Goal: Task Accomplishment & Management: Complete application form

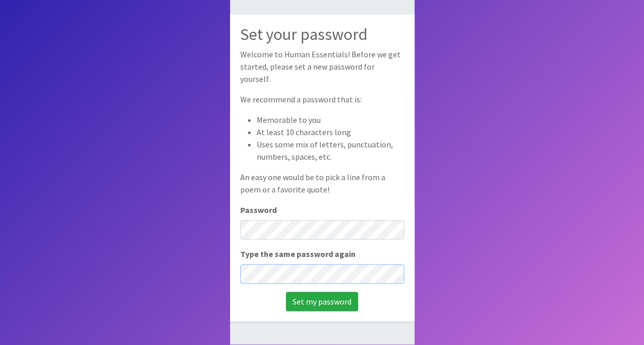
scroll to position [69, 0]
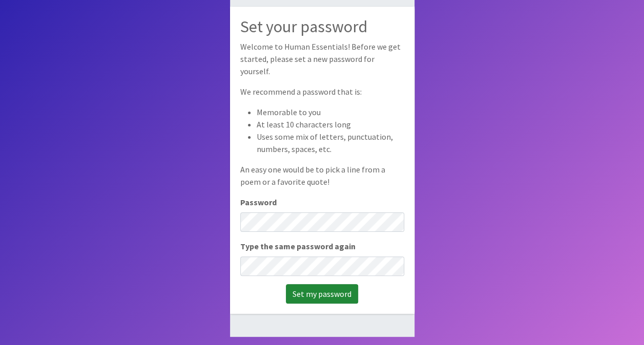
click at [336, 288] on input "Set my password" at bounding box center [322, 293] width 72 height 19
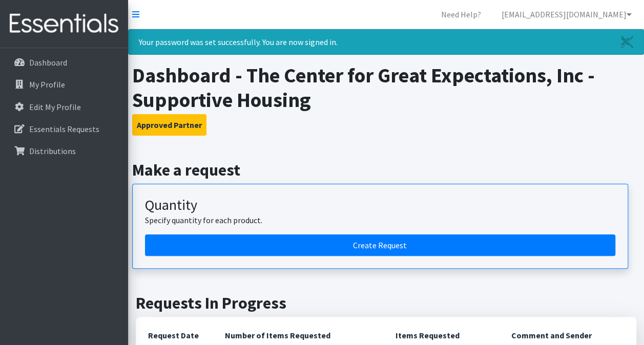
click at [361, 126] on h3 "Approved Partner" at bounding box center [386, 125] width 508 height 22
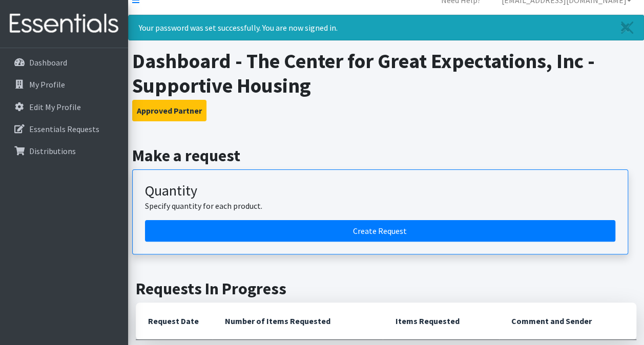
scroll to position [13, 0]
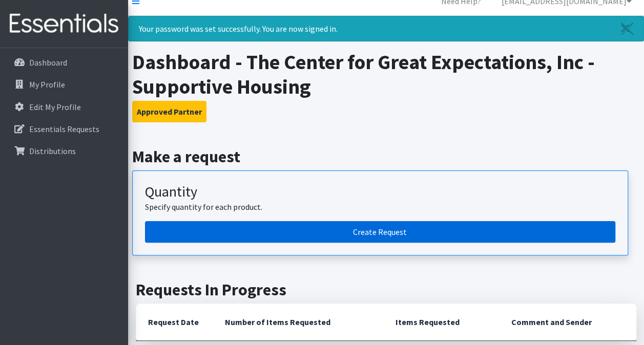
click at [356, 225] on link "Create Request" at bounding box center [380, 232] width 470 height 22
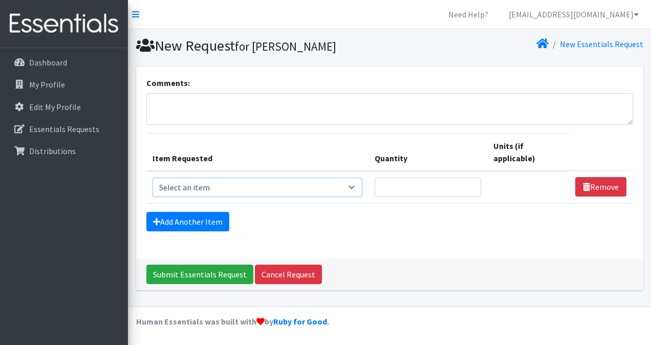
click at [358, 190] on select "Select an item # of Children this order will serve # of Individuals Living in H…" at bounding box center [258, 187] width 210 height 19
select select "13431"
click at [153, 178] on select "Select an item # of Children this order will serve # of Individuals Living in H…" at bounding box center [258, 187] width 210 height 19
click at [184, 224] on link "Add Another Item" at bounding box center [187, 221] width 83 height 19
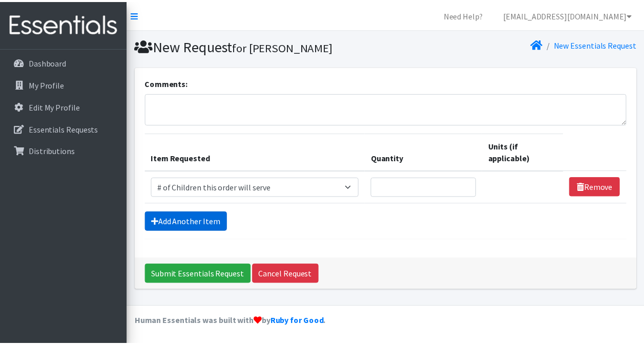
scroll to position [22, 0]
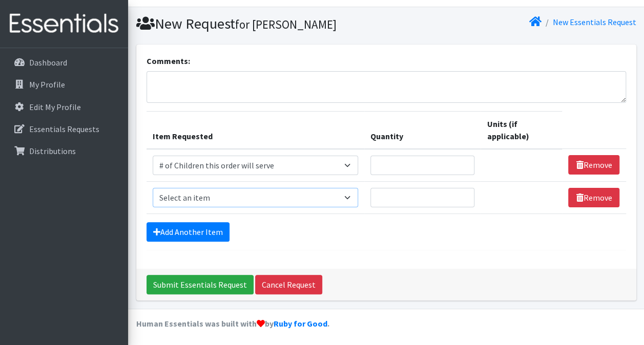
click at [219, 198] on select "Select an item # of Children this order will serve # of Individuals Living in H…" at bounding box center [256, 197] width 206 height 19
select select "6076"
click at [153, 188] on select "Select an item # of Children this order will serve # of Individuals Living in H…" at bounding box center [256, 197] width 206 height 19
click at [401, 196] on input "Quantity" at bounding box center [422, 197] width 104 height 19
type input "45"
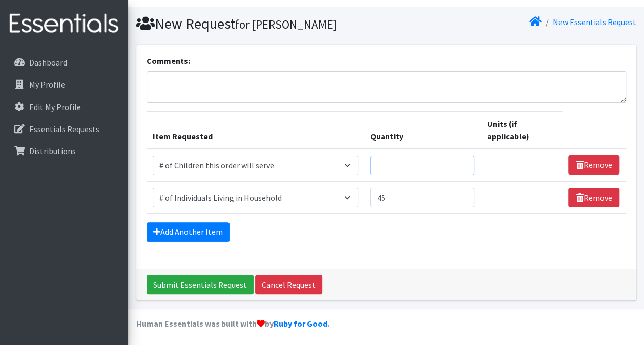
click at [391, 171] on input "Quantity" at bounding box center [422, 165] width 104 height 19
type input "12"
click at [329, 239] on div "Add Another Item" at bounding box center [385, 231] width 479 height 19
click at [178, 230] on link "Add Another Item" at bounding box center [187, 231] width 83 height 19
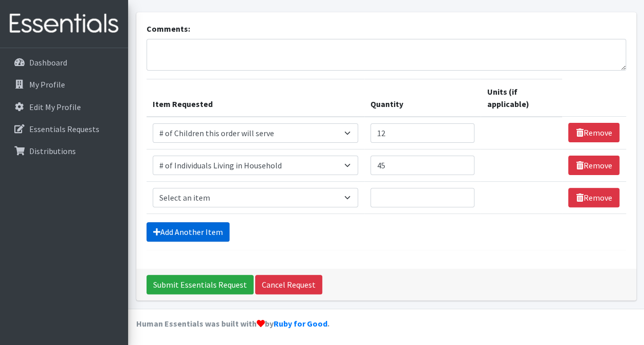
click at [177, 230] on link "Add Another Item" at bounding box center [187, 231] width 83 height 19
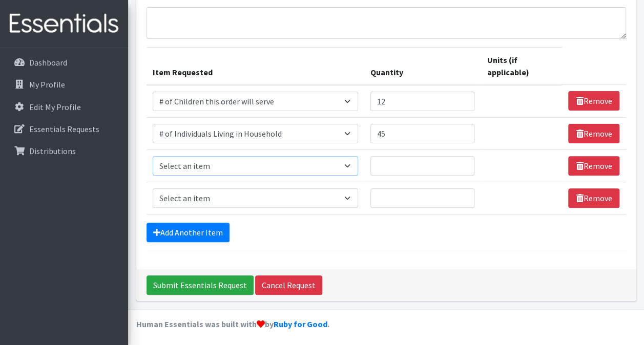
click at [241, 165] on select "Select an item # of Children this order will serve # of Individuals Living in H…" at bounding box center [256, 165] width 206 height 19
click at [357, 223] on div "Add Another Item" at bounding box center [385, 232] width 479 height 19
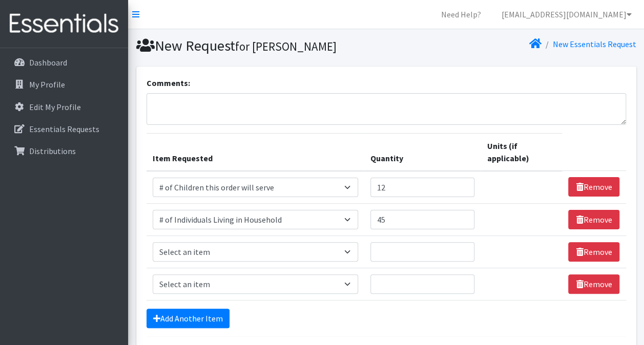
drag, startPoint x: 250, startPoint y: 111, endPoint x: 436, endPoint y: 309, distance: 271.3
click at [436, 309] on div "Add Another Item" at bounding box center [385, 318] width 479 height 19
click at [355, 250] on select "Select an item # of Children this order will serve # of Individuals Living in H…" at bounding box center [256, 251] width 206 height 19
select select "1965"
click at [153, 242] on select "Select an item # of Children this order will serve # of Individuals Living in H…" at bounding box center [256, 251] width 206 height 19
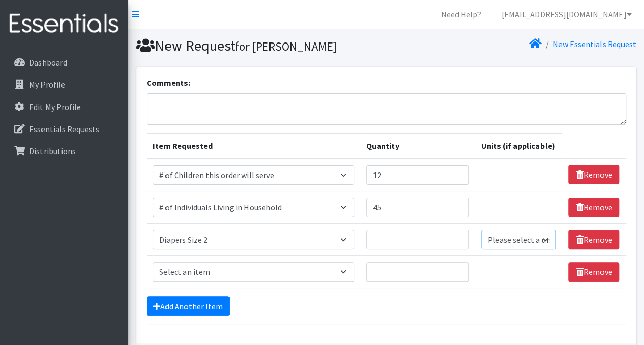
click at [507, 239] on select "Please select a unit units Packs" at bounding box center [518, 239] width 75 height 19
select select "Pack"
click at [481, 230] on select "Please select a unit units Packs" at bounding box center [518, 239] width 75 height 19
click at [451, 235] on input "Quantity" at bounding box center [417, 239] width 102 height 19
type input "4"
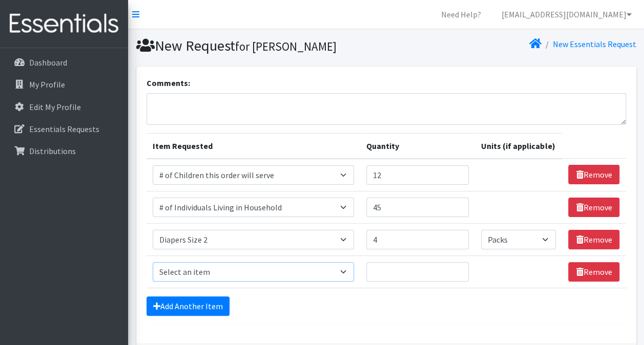
click at [346, 274] on select "Select an item # of Children this order will serve # of Individuals Living in H…" at bounding box center [254, 271] width 202 height 19
select select "5704"
click at [153, 262] on select "Select an item # of Children this order will serve # of Individuals Living in H…" at bounding box center [254, 271] width 202 height 19
click at [409, 264] on input "Quantity" at bounding box center [417, 271] width 102 height 19
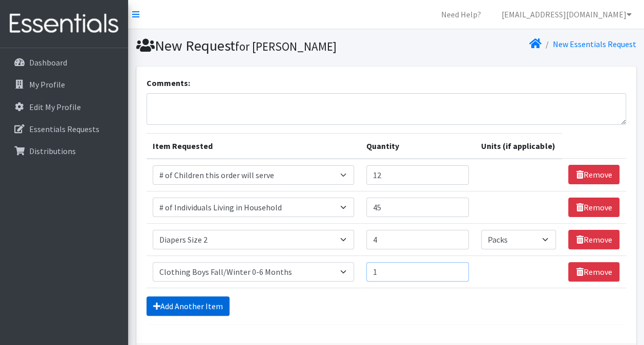
type input "1"
click at [193, 298] on link "Add Another Item" at bounding box center [187, 305] width 83 height 19
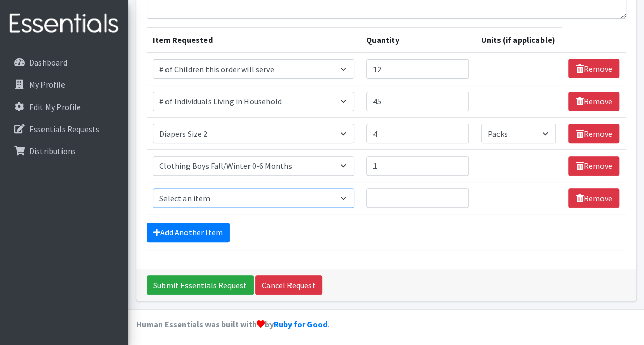
click at [238, 198] on select "Select an item # of Children this order will serve # of Individuals Living in H…" at bounding box center [254, 197] width 202 height 19
select select "5733"
click at [153, 188] on select "Select an item # of Children this order will serve # of Individuals Living in H…" at bounding box center [254, 197] width 202 height 19
click at [377, 194] on input "Quantity" at bounding box center [417, 197] width 102 height 19
type input "1"
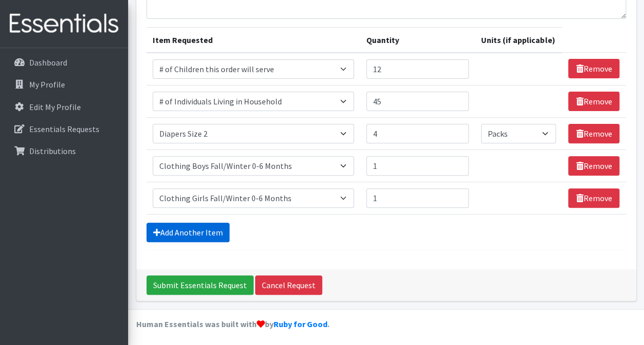
click at [206, 230] on link "Add Another Item" at bounding box center [187, 232] width 83 height 19
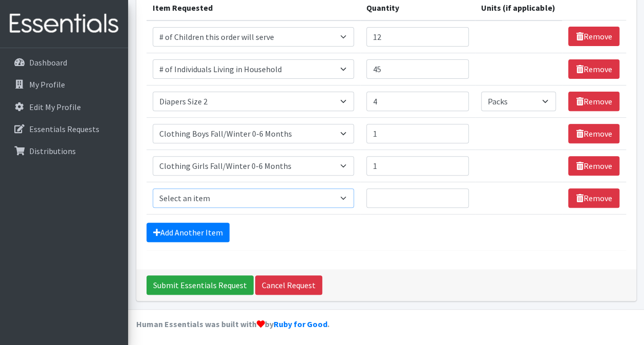
click at [299, 196] on select "Select an item # of Children this order will serve # of Individuals Living in H…" at bounding box center [254, 197] width 202 height 19
select select "1948"
click at [153, 188] on select "Select an item # of Children this order will serve # of Individuals Living in H…" at bounding box center [254, 197] width 202 height 19
click at [410, 198] on input "Quantity" at bounding box center [417, 197] width 102 height 19
type input "1"
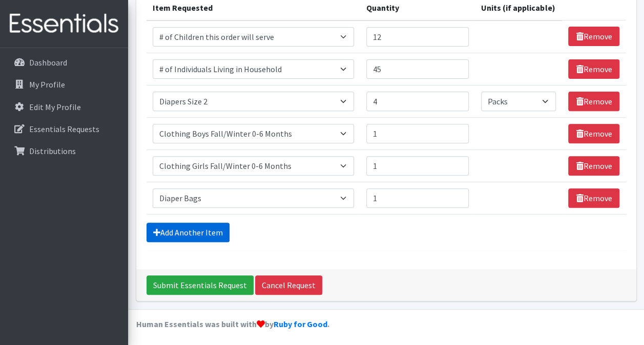
click at [203, 223] on link "Add Another Item" at bounding box center [187, 232] width 83 height 19
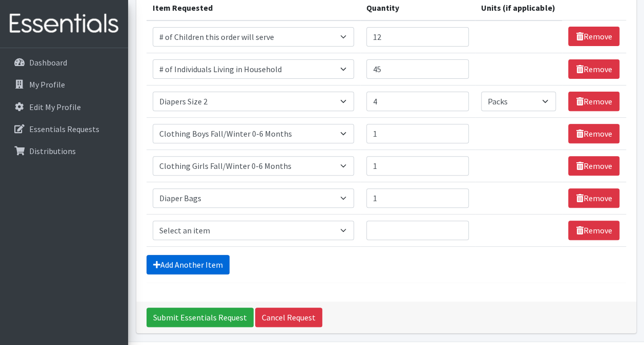
scroll to position [170, 0]
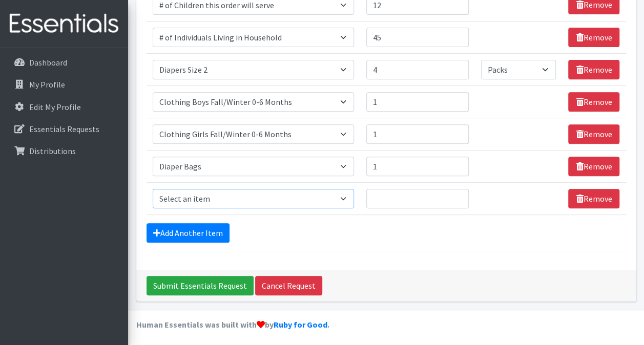
click at [210, 196] on select "Select an item # of Children this order will serve # of Individuals Living in H…" at bounding box center [254, 198] width 202 height 19
select select "8906"
click at [153, 189] on select "Select an item # of Children this order will serve # of Individuals Living in H…" at bounding box center [254, 198] width 202 height 19
click at [424, 195] on input "Quantity" at bounding box center [417, 198] width 102 height 19
type input "1"
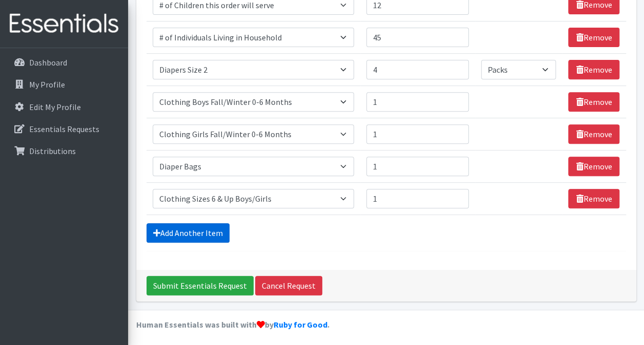
click at [200, 236] on link "Add Another Item" at bounding box center [187, 232] width 83 height 19
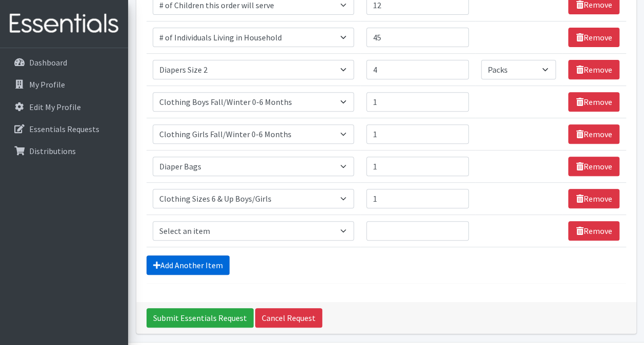
scroll to position [202, 0]
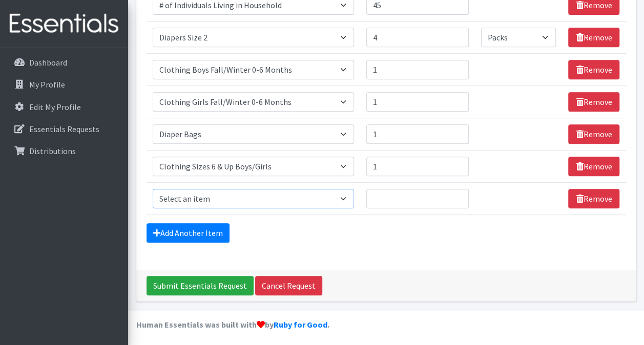
click at [212, 189] on select "Select an item # of Children this order will serve # of Individuals Living in H…" at bounding box center [254, 198] width 202 height 19
click at [153, 189] on select "Select an item # of Children this order will serve # of Individuals Living in H…" at bounding box center [254, 198] width 202 height 19
click at [310, 191] on select "Select an item # of Children this order will serve # of Individuals Living in H…" at bounding box center [254, 198] width 202 height 19
click at [153, 189] on select "Select an item # of Children this order will serve # of Individuals Living in H…" at bounding box center [254, 198] width 202 height 19
click at [313, 195] on select "Select an item # of Children this order will serve # of Individuals Living in H…" at bounding box center [254, 198] width 202 height 19
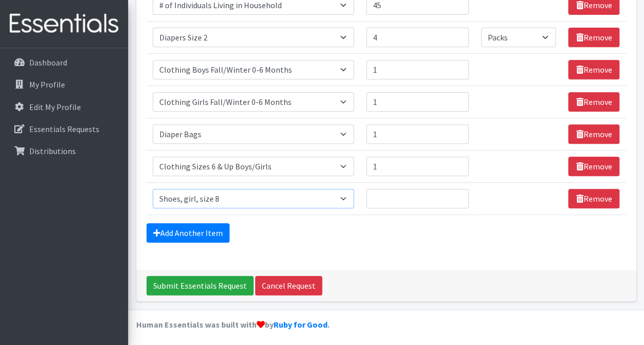
select select "1929"
click at [153, 189] on select "Select an item # of Children this order will serve # of Individuals Living in H…" at bounding box center [254, 198] width 202 height 19
click at [212, 229] on link "Add Another Item" at bounding box center [187, 232] width 83 height 19
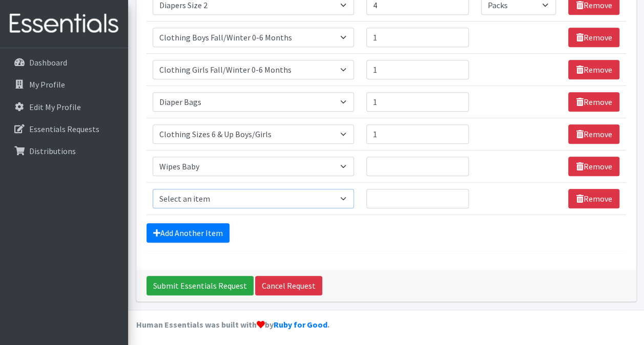
click at [214, 200] on select "Select an item # of Children this order will serve # of Individuals Living in H…" at bounding box center [254, 198] width 202 height 19
select select "5659"
click at [153, 189] on select "Select an item # of Children this order will serve # of Individuals Living in H…" at bounding box center [254, 198] width 202 height 19
click at [196, 230] on link "Add Another Item" at bounding box center [187, 232] width 83 height 19
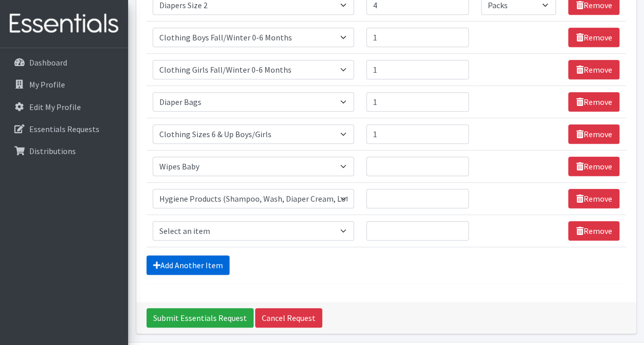
scroll to position [266, 0]
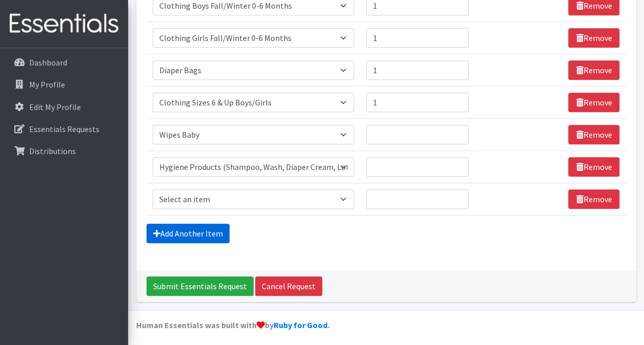
click at [196, 230] on link "Add Another Item" at bounding box center [187, 233] width 83 height 19
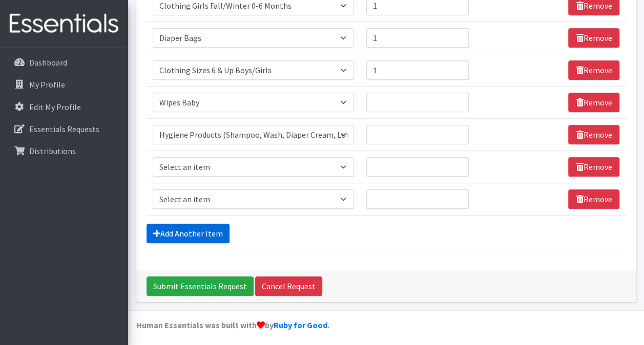
click at [191, 225] on link "Add Another Item" at bounding box center [187, 233] width 83 height 19
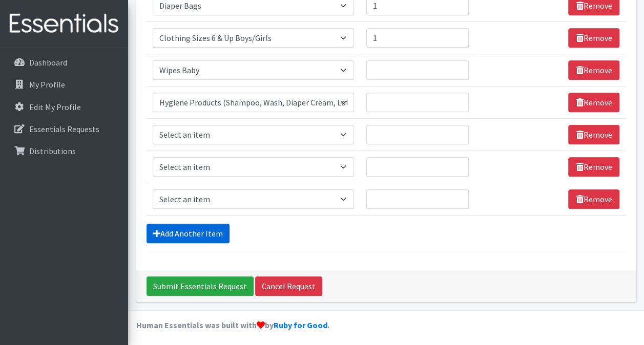
click at [191, 225] on link "Add Another Item" at bounding box center [187, 233] width 83 height 19
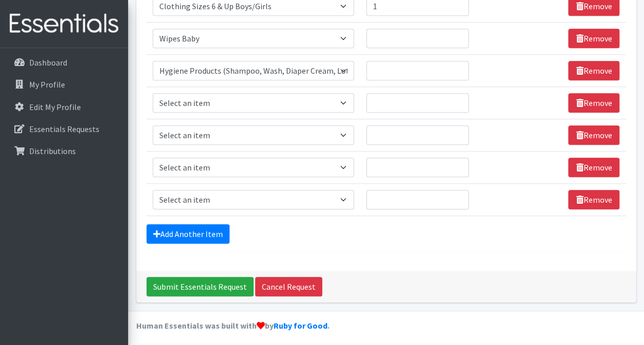
click at [220, 89] on td "Item Requested Select an item # of Children this order will serve # of Individu…" at bounding box center [253, 103] width 214 height 32
click at [222, 95] on select "Select an item # of Children this order will serve # of Individuals Living in H…" at bounding box center [254, 102] width 202 height 19
select select "316"
click at [153, 93] on select "Select an item # of Children this order will serve # of Individuals Living in H…" at bounding box center [254, 102] width 202 height 19
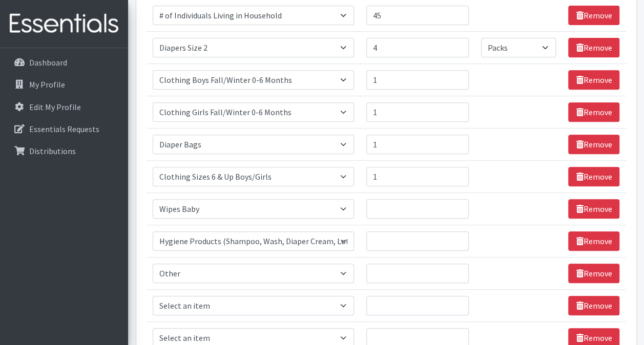
scroll to position [187, 0]
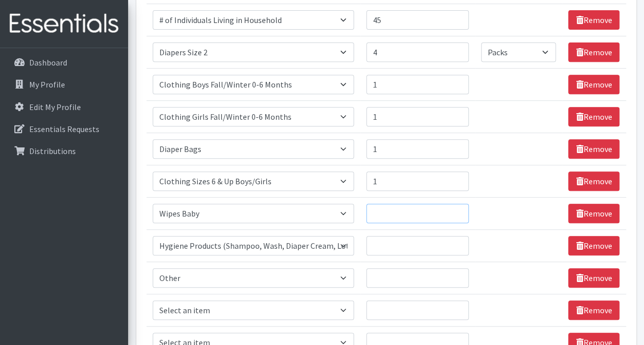
click at [391, 211] on input "Quantity" at bounding box center [417, 213] width 102 height 19
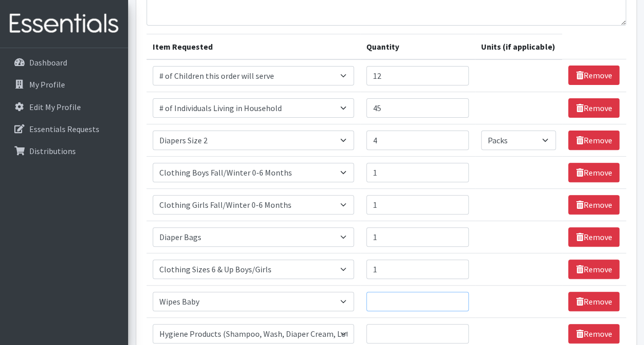
scroll to position [0, 0]
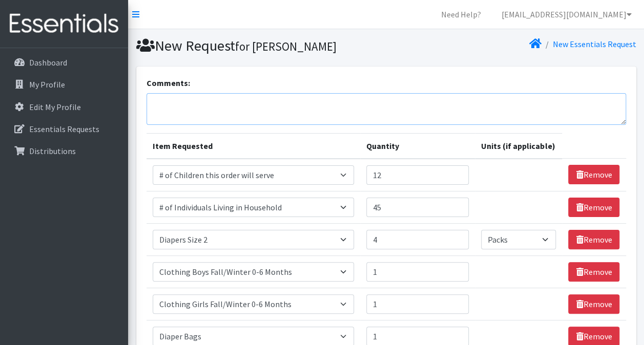
click at [167, 98] on textarea "Comments:" at bounding box center [385, 109] width 479 height 32
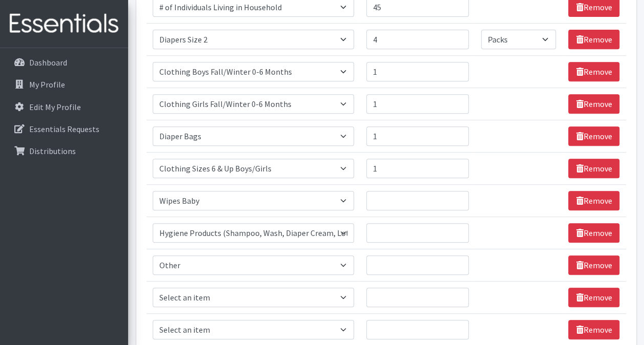
scroll to position [210, 0]
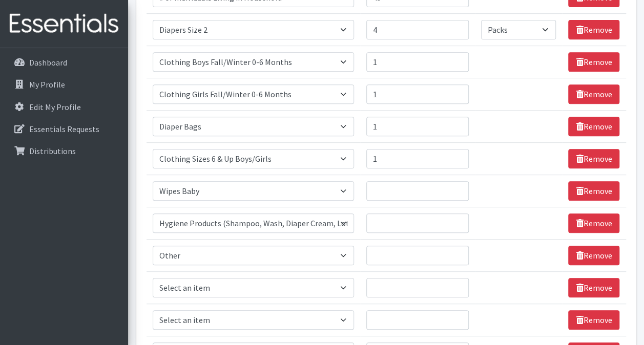
type textarea "Other: Baby Bouncer,"
click at [380, 246] on input "Quantity" at bounding box center [417, 255] width 102 height 19
type input "1"
click at [387, 184] on input "Quantity" at bounding box center [417, 190] width 102 height 19
type input "45"
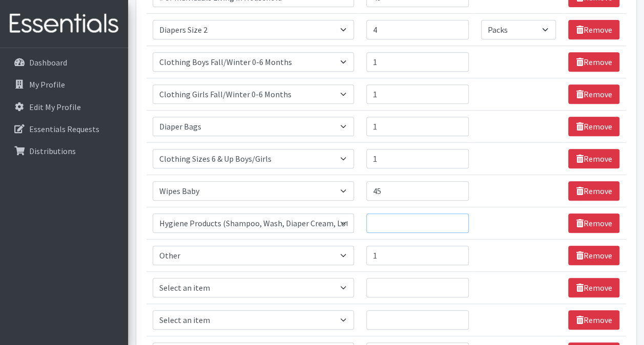
click at [395, 216] on input "Quantity" at bounding box center [417, 223] width 102 height 19
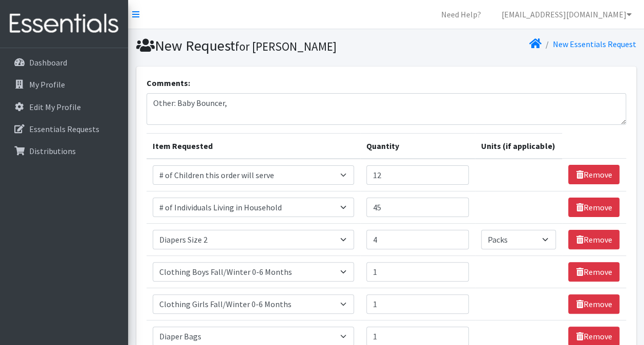
scroll to position [0, 0]
type input "45"
click at [281, 105] on textarea "Other: Baby Bouncer," at bounding box center [385, 109] width 479 height 32
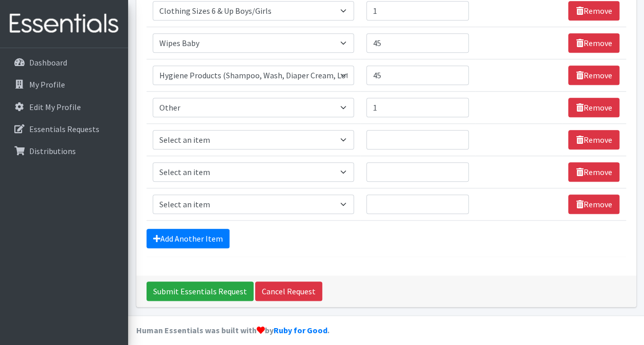
scroll to position [362, 0]
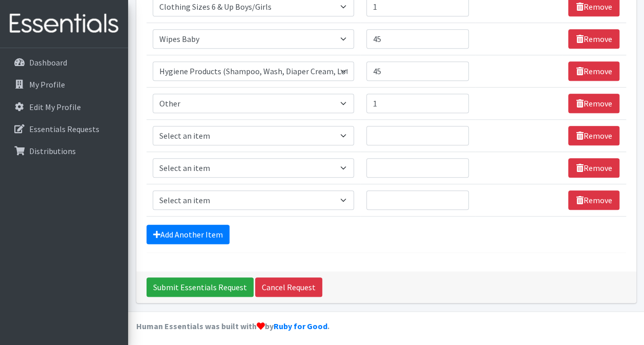
type textarea "Other: Baby Bouncer, Hygiene products: Please include Lotion if available"
click at [203, 130] on select "Select an item # of Children this order will serve # of Individuals Living in H…" at bounding box center [254, 135] width 202 height 19
click at [153, 126] on select "Select an item # of Children this order will serve # of Individuals Living in H…" at bounding box center [254, 135] width 202 height 19
click at [303, 139] on select "Select an item # of Children this order will serve # of Individuals Living in H…" at bounding box center [254, 135] width 202 height 19
select select "1969"
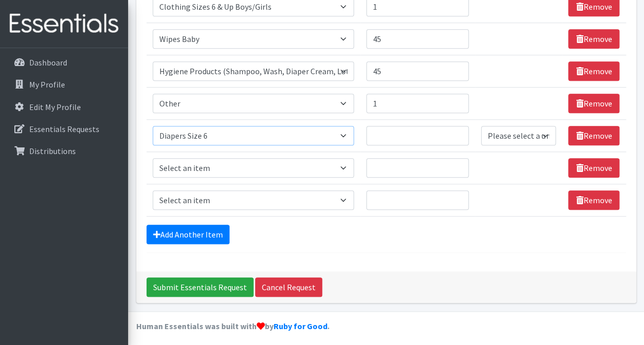
click at [153, 126] on select "Select an item # of Children this order will serve # of Individuals Living in H…" at bounding box center [254, 135] width 202 height 19
click at [397, 130] on input "Quantity" at bounding box center [417, 135] width 102 height 19
click at [528, 139] on select "Please select a unit units Packs" at bounding box center [518, 135] width 75 height 19
click at [481, 126] on select "Please select a unit units Packs" at bounding box center [518, 135] width 75 height 19
click at [507, 136] on select "Please select a unit units Packs" at bounding box center [518, 135] width 75 height 19
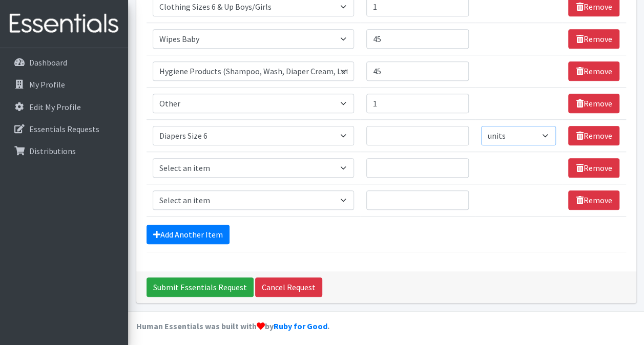
select select "Pack"
click at [481, 126] on select "Please select a unit units Packs" at bounding box center [518, 135] width 75 height 19
click at [429, 135] on input "Quantity" at bounding box center [417, 135] width 102 height 19
type input "4"
click at [341, 165] on select "Select an item # of Children this order will serve # of Individuals Living in H…" at bounding box center [254, 167] width 202 height 19
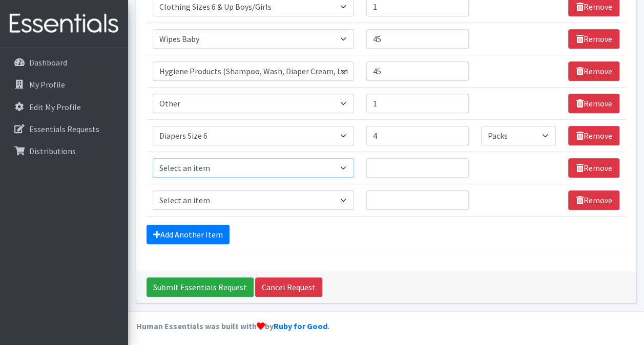
select select "1973"
click at [153, 158] on select "Select an item # of Children this order will serve # of Individuals Living in H…" at bounding box center [254, 167] width 202 height 19
click at [226, 201] on select "Select an item # of Children this order will serve # of Individuals Living in H…" at bounding box center [254, 199] width 202 height 19
select select "15477"
click at [153, 190] on select "Select an item # of Children this order will serve # of Individuals Living in H…" at bounding box center [254, 199] width 202 height 19
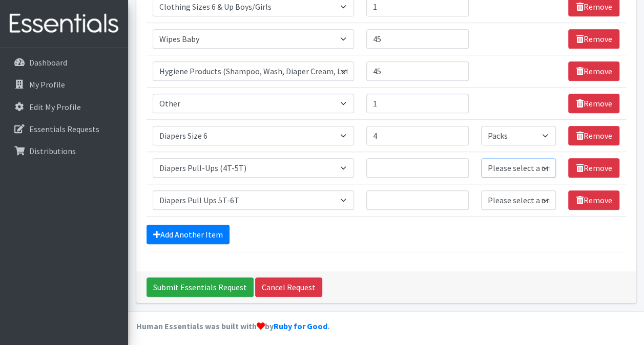
click at [498, 168] on select "Please select a unit units Packs" at bounding box center [518, 167] width 75 height 19
select select "Pack"
click at [481, 158] on select "Please select a unit units Packs" at bounding box center [518, 167] width 75 height 19
click at [509, 200] on select "Please select a unit units Packs" at bounding box center [518, 199] width 75 height 19
select select "Pack"
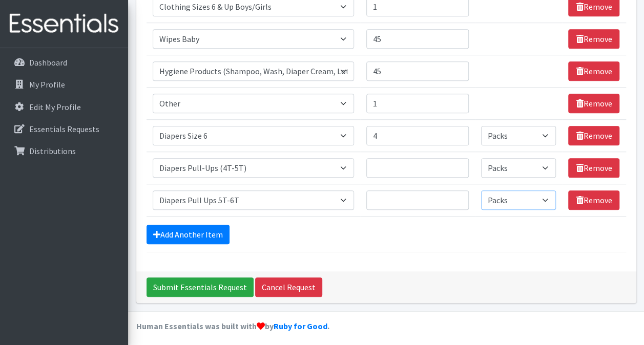
click at [481, 190] on select "Please select a unit units Packs" at bounding box center [518, 199] width 75 height 19
click at [414, 161] on input "Quantity" at bounding box center [417, 167] width 102 height 19
type input "5"
click at [386, 199] on input "Quantity" at bounding box center [417, 199] width 102 height 19
click at [396, 164] on input "5" at bounding box center [417, 167] width 102 height 19
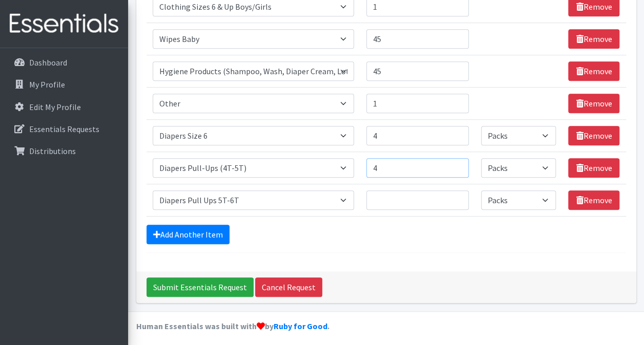
type input "4"
click at [380, 194] on input "Quantity" at bounding box center [417, 199] width 102 height 19
type input "4"
click at [283, 225] on div "Add Another Item" at bounding box center [385, 234] width 479 height 19
click at [187, 233] on link "Add Another Item" at bounding box center [187, 234] width 83 height 19
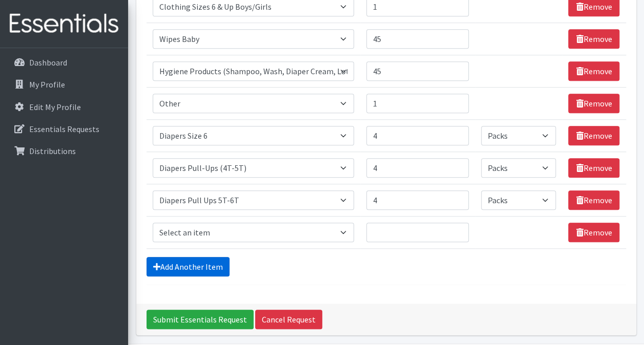
scroll to position [395, 0]
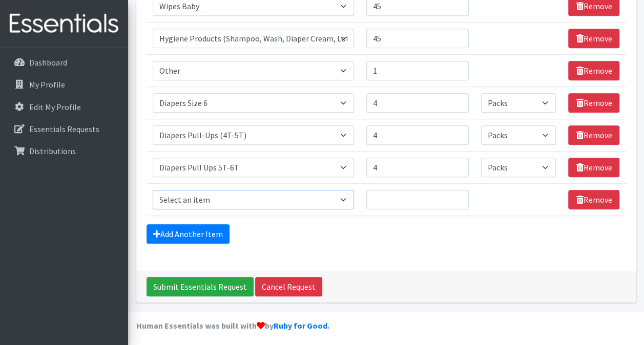
click at [271, 202] on select "Select an item # of Children this order will serve # of Individuals Living in H…" at bounding box center [254, 199] width 202 height 19
click at [153, 190] on select "Select an item # of Children this order will serve # of Individuals Living in H…" at bounding box center [254, 199] width 202 height 19
click at [393, 199] on input "Quantity" at bounding box center [417, 199] width 102 height 19
click at [328, 193] on select "Select an item # of Children this order will serve # of Individuals Living in H…" at bounding box center [254, 199] width 202 height 19
select select "6264"
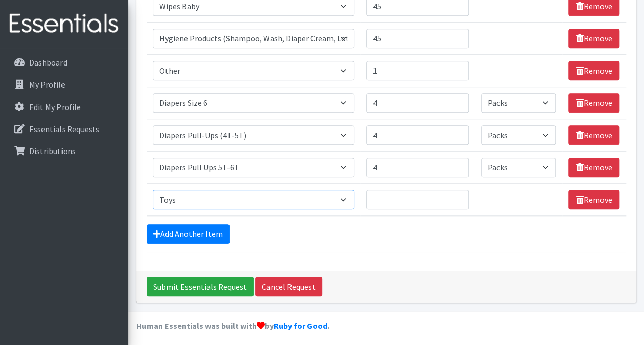
click at [153, 190] on select "Select an item # of Children this order will serve # of Individuals Living in H…" at bounding box center [254, 199] width 202 height 19
click at [173, 228] on link "Add Another Item" at bounding box center [187, 233] width 83 height 19
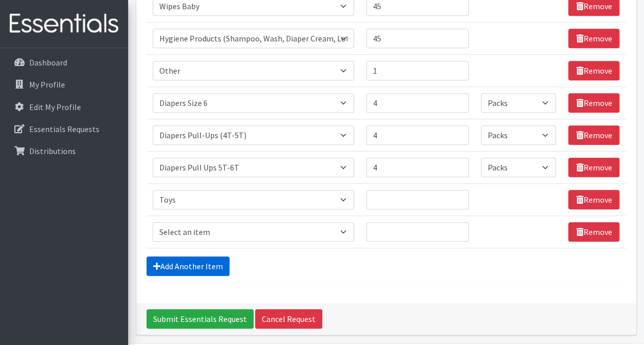
scroll to position [427, 0]
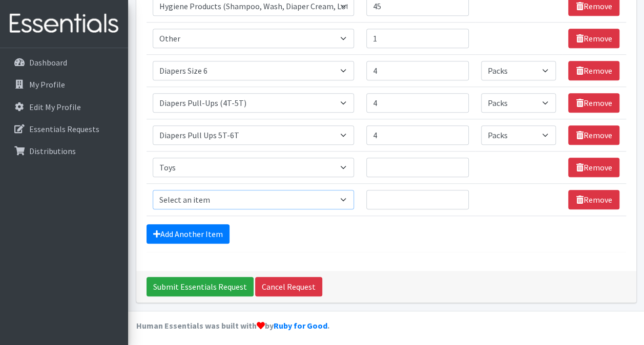
click at [190, 197] on select "Select an item # of Children this order will serve # of Individuals Living in H…" at bounding box center [254, 199] width 202 height 19
select select "1944"
click at [153, 190] on select "Select an item # of Children this order will serve # of Individuals Living in H…" at bounding box center [254, 199] width 202 height 19
click at [397, 194] on input "Quantity" at bounding box center [417, 199] width 102 height 19
type input "45"
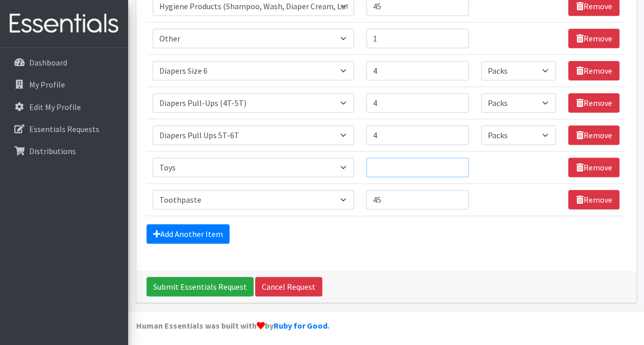
click at [395, 169] on input "Quantity" at bounding box center [417, 167] width 102 height 19
click at [209, 226] on link "Add Another Item" at bounding box center [187, 233] width 83 height 19
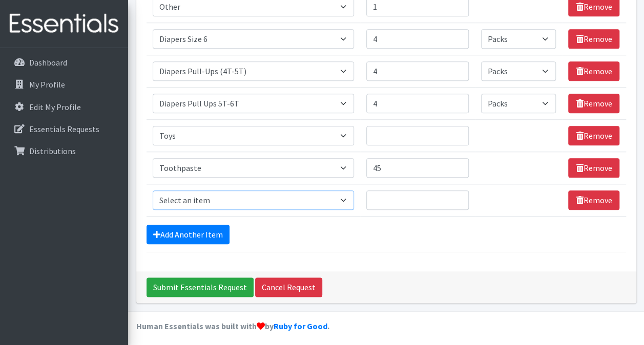
click at [275, 199] on select "Select an item # of Children this order will serve # of Individuals Living in H…" at bounding box center [254, 199] width 202 height 19
select select "1943"
click at [153, 190] on select "Select an item # of Children this order will serve # of Individuals Living in H…" at bounding box center [254, 199] width 202 height 19
click at [392, 193] on input "Quantity" at bounding box center [417, 199] width 102 height 19
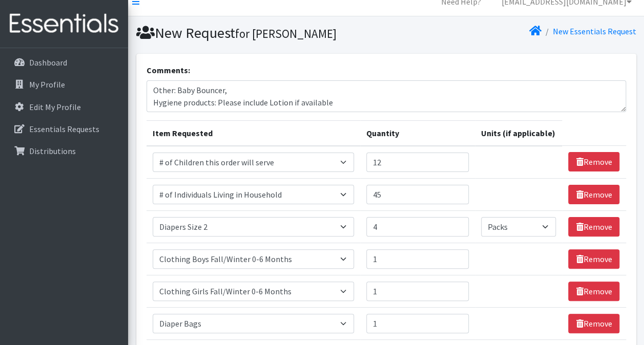
scroll to position [0, 0]
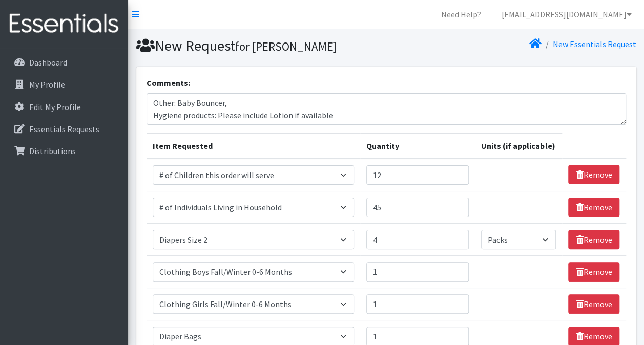
type input "45"
click at [371, 111] on textarea "Other: Baby Bouncer, Hygiene products: Please include Lotion if available" at bounding box center [385, 109] width 479 height 32
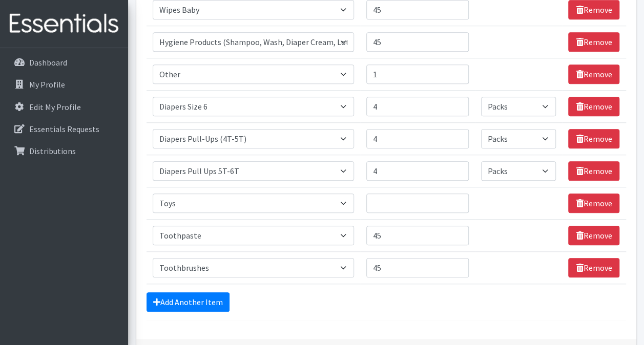
scroll to position [459, 0]
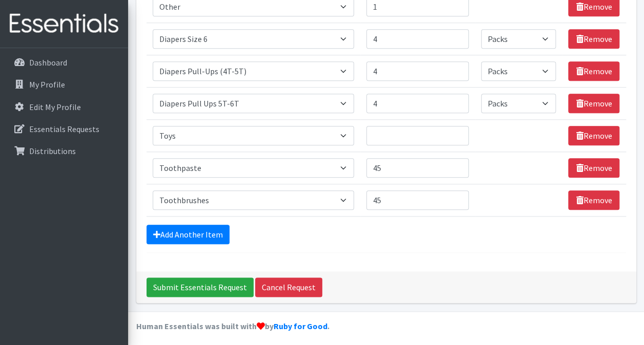
type textarea "Other: Baby Bouncer, Hygiene products: Please include Lotion if available Tooth…"
click at [396, 134] on input "Quantity" at bounding box center [417, 135] width 102 height 19
type input "10"
click at [195, 233] on link "Add Another Item" at bounding box center [187, 234] width 83 height 19
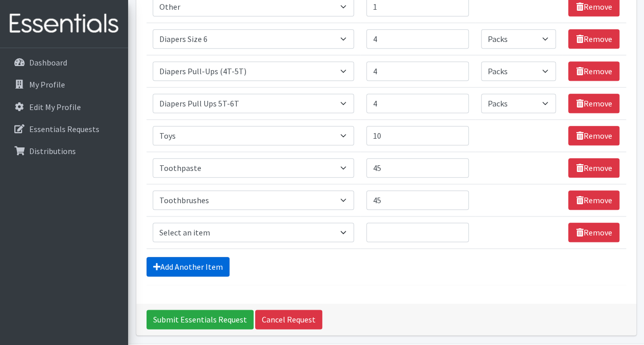
scroll to position [491, 0]
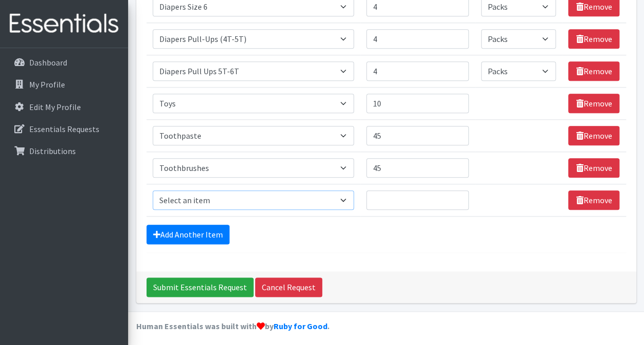
click at [208, 193] on select "Select an item # of Children this order will serve # of Individuals Living in H…" at bounding box center [254, 199] width 202 height 19
click at [421, 238] on div "Add Another Item" at bounding box center [385, 234] width 479 height 19
click at [242, 199] on select "Select an item # of Children this order will serve # of Individuals Living in H…" at bounding box center [254, 199] width 202 height 19
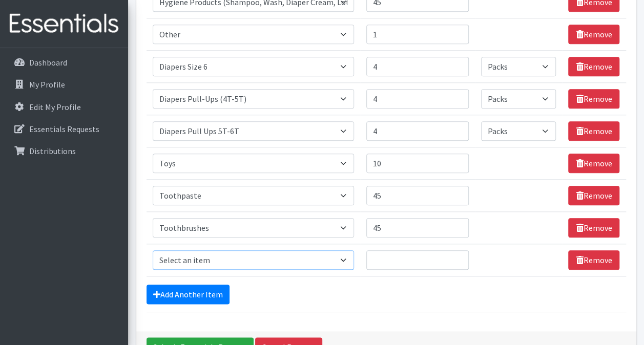
scroll to position [432, 0]
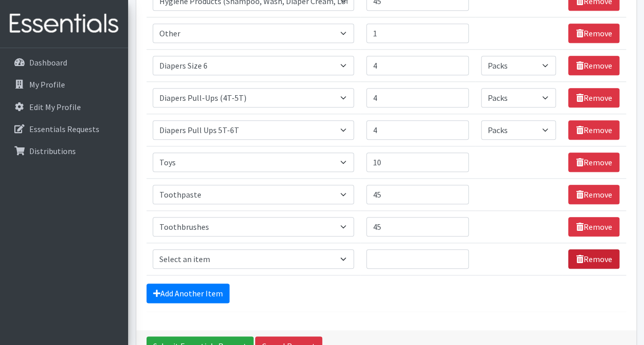
click at [599, 259] on link "Remove" at bounding box center [593, 258] width 51 height 19
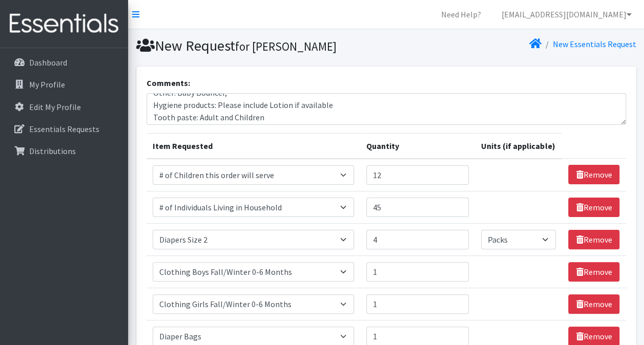
scroll to position [9, 0]
click at [244, 96] on textarea "Other: Baby Bouncer, Hygiene products: Please include Lotion if available Tooth…" at bounding box center [385, 109] width 479 height 32
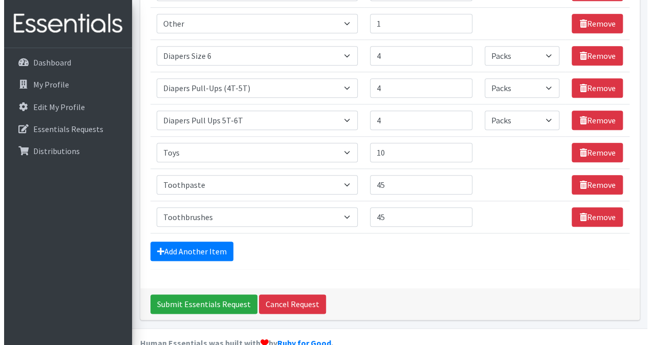
scroll to position [459, 0]
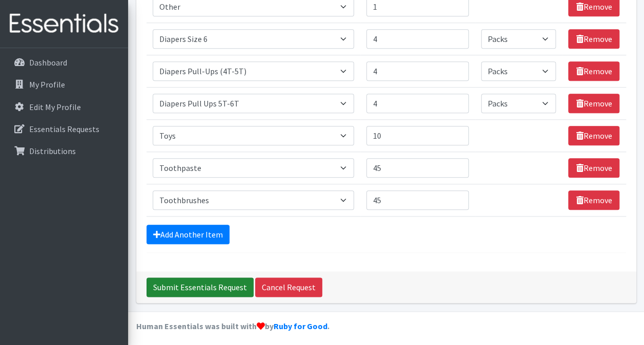
type textarea "Other: Baby Bouncer Hygiene products: Please include Lotion if available Tooth …"
click at [193, 286] on input "Submit Essentials Request" at bounding box center [199, 287] width 107 height 19
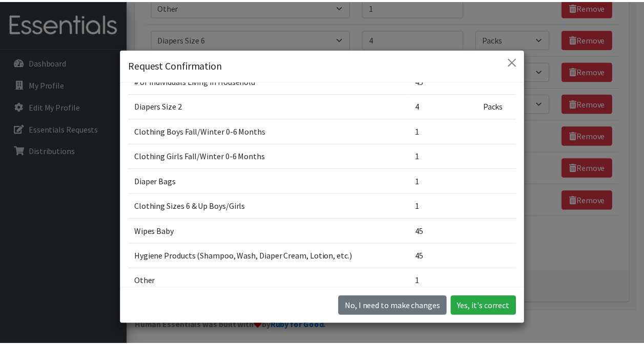
scroll to position [278, 0]
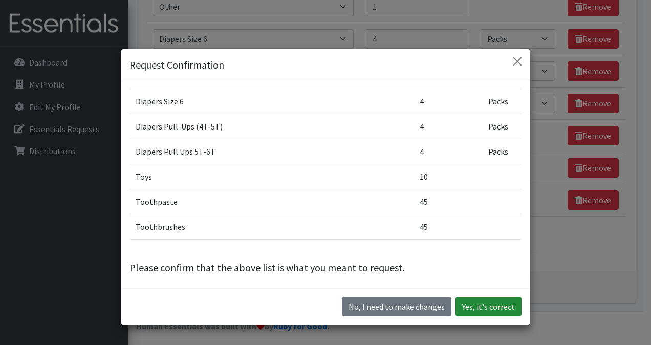
click at [472, 306] on button "Yes, it's correct" at bounding box center [489, 306] width 66 height 19
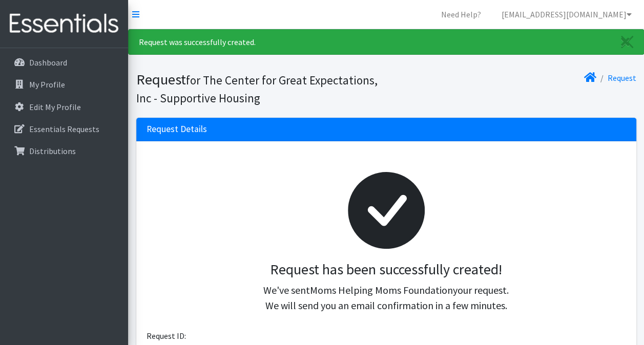
click at [77, 59] on link "Dashboard" at bounding box center [64, 62] width 120 height 20
